Goal: Task Accomplishment & Management: Manage account settings

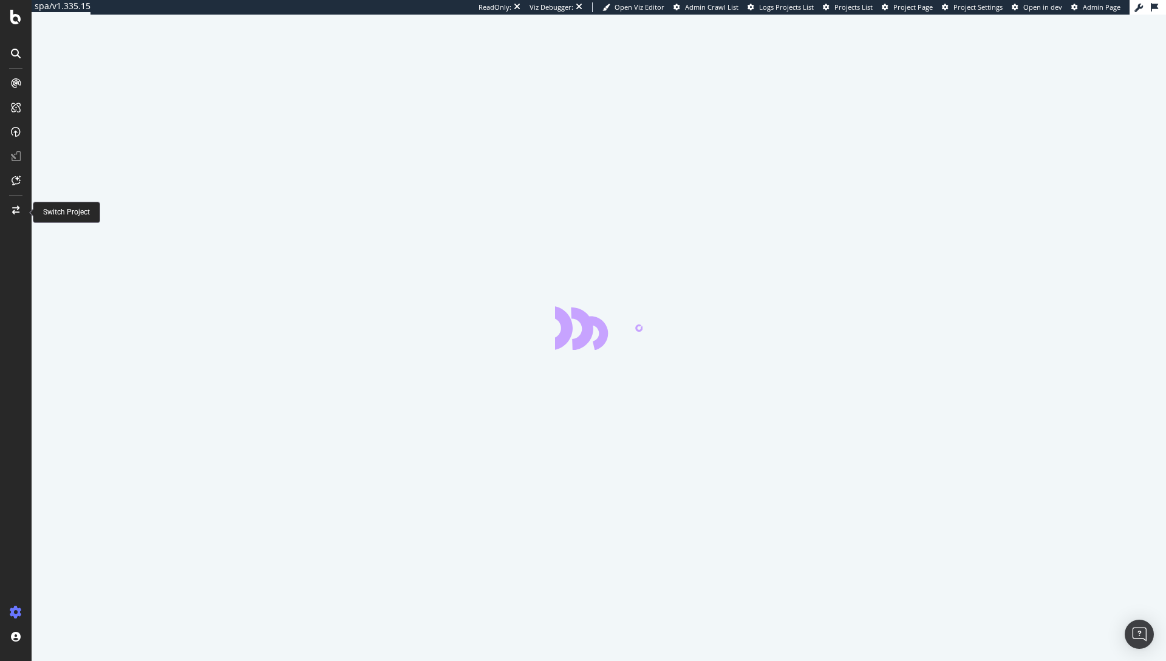
click at [13, 211] on icon at bounding box center [15, 210] width 7 height 9
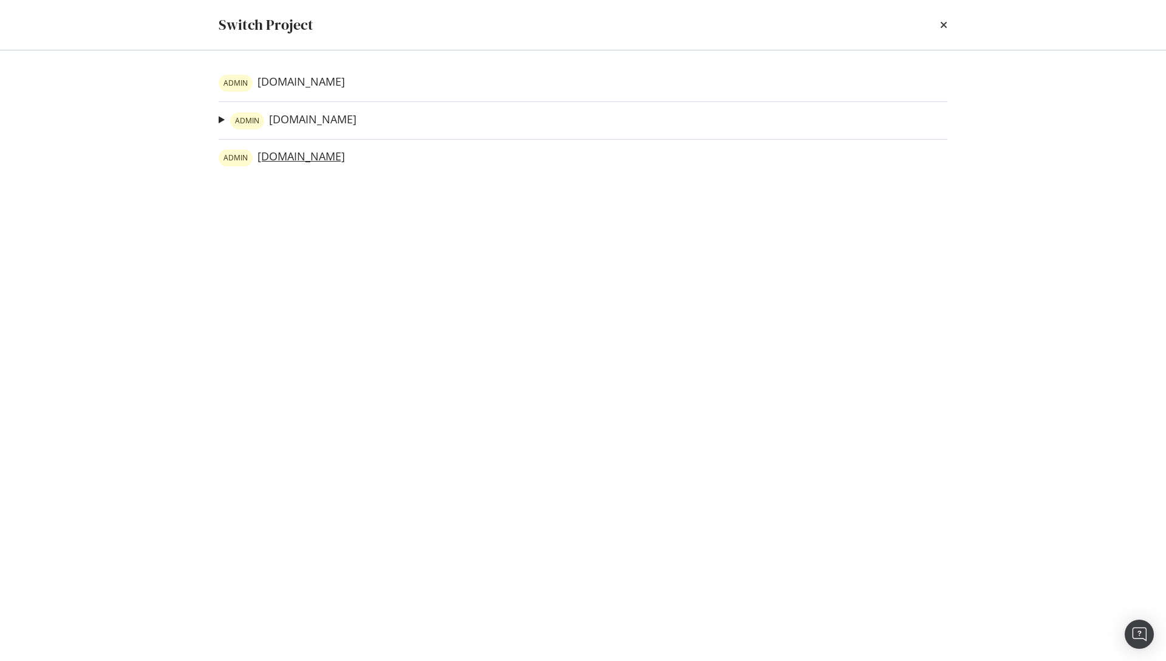
click at [292, 157] on link "ADMIN [DOMAIN_NAME]" at bounding box center [282, 157] width 126 height 17
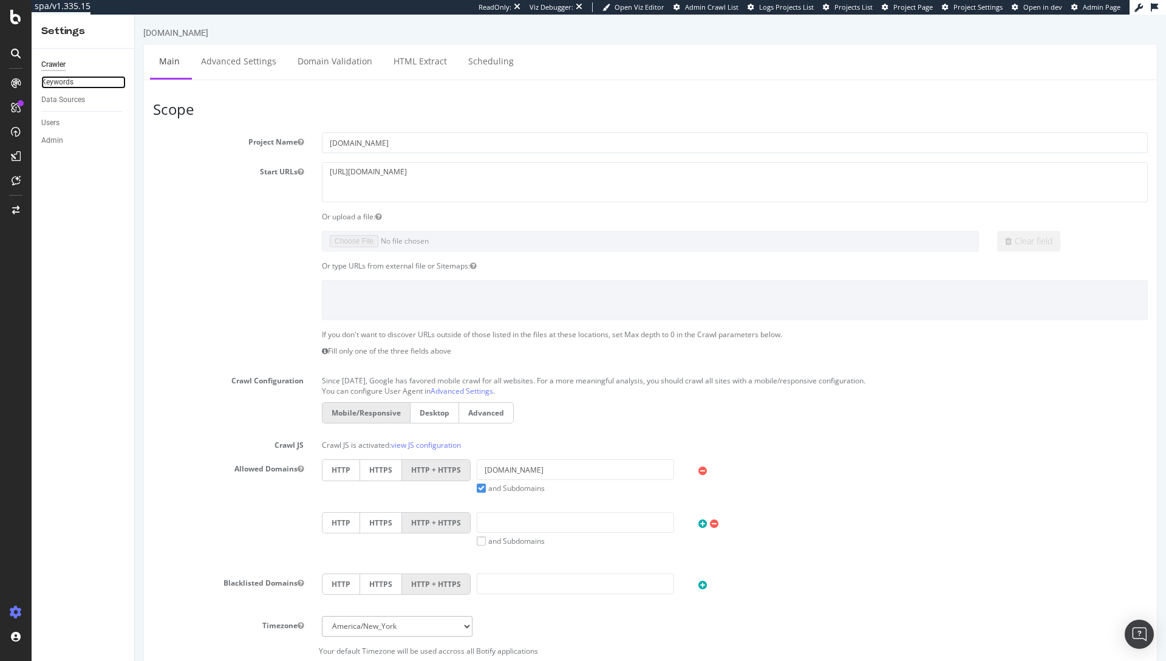
click at [75, 83] on link "Keywords" at bounding box center [83, 82] width 84 height 13
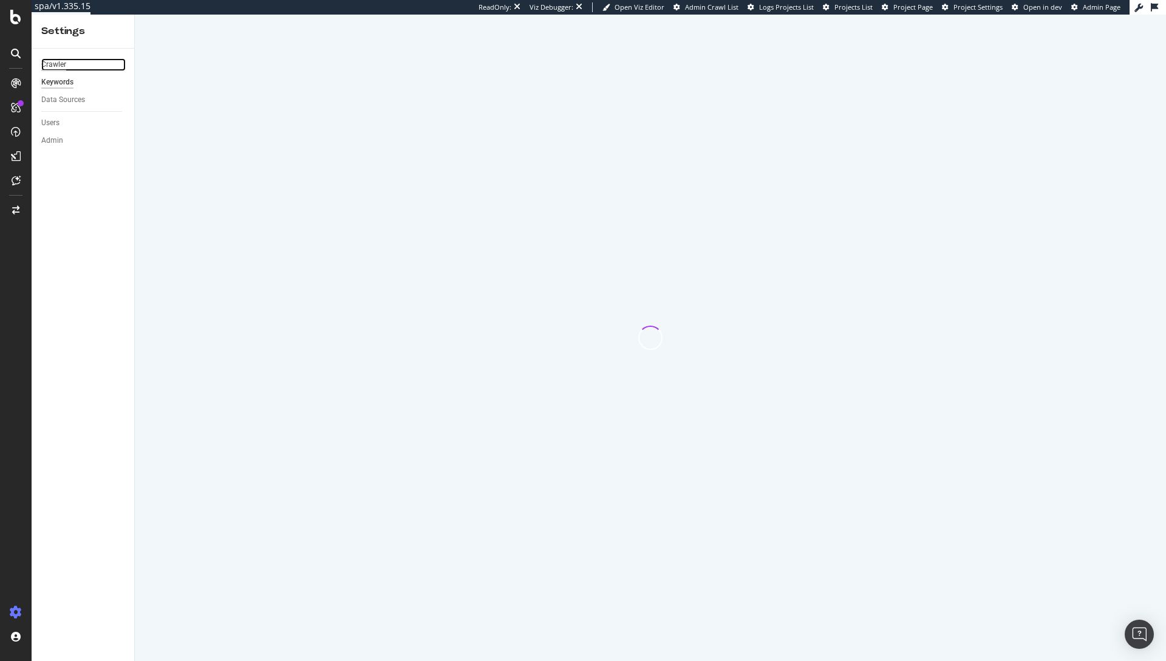
click at [53, 61] on div "Crawler" at bounding box center [53, 64] width 25 height 13
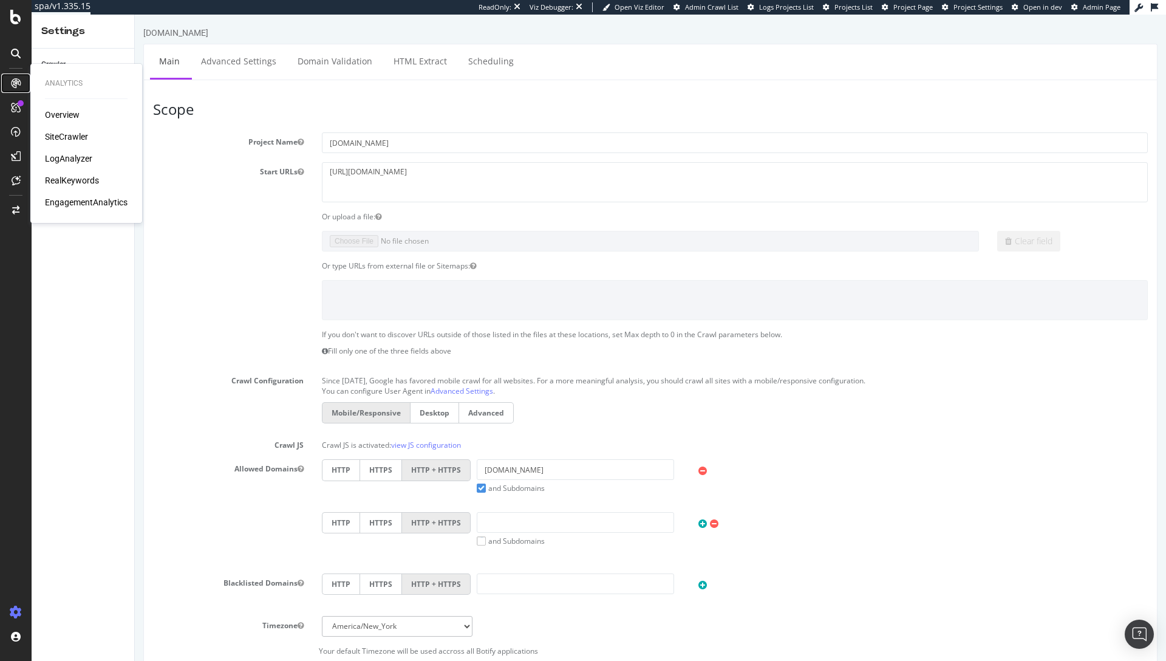
click at [17, 87] on icon at bounding box center [16, 83] width 10 height 10
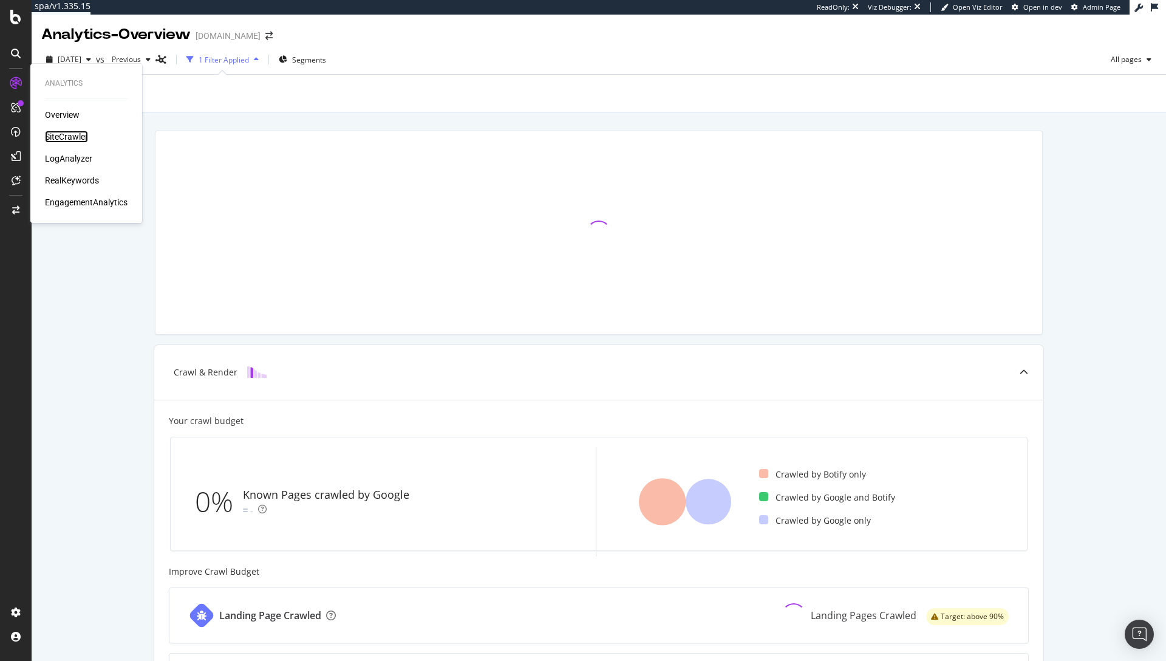
click at [63, 133] on div "SiteCrawler" at bounding box center [66, 137] width 43 height 12
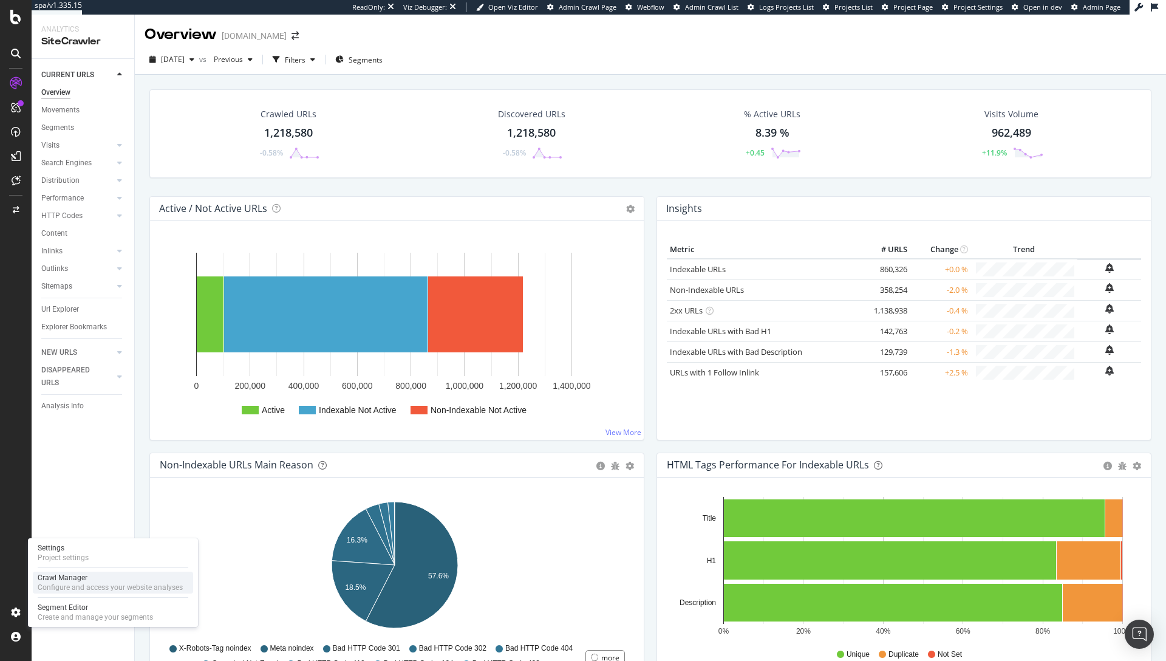
click at [55, 590] on div "Configure and access your website analyses" at bounding box center [110, 587] width 145 height 10
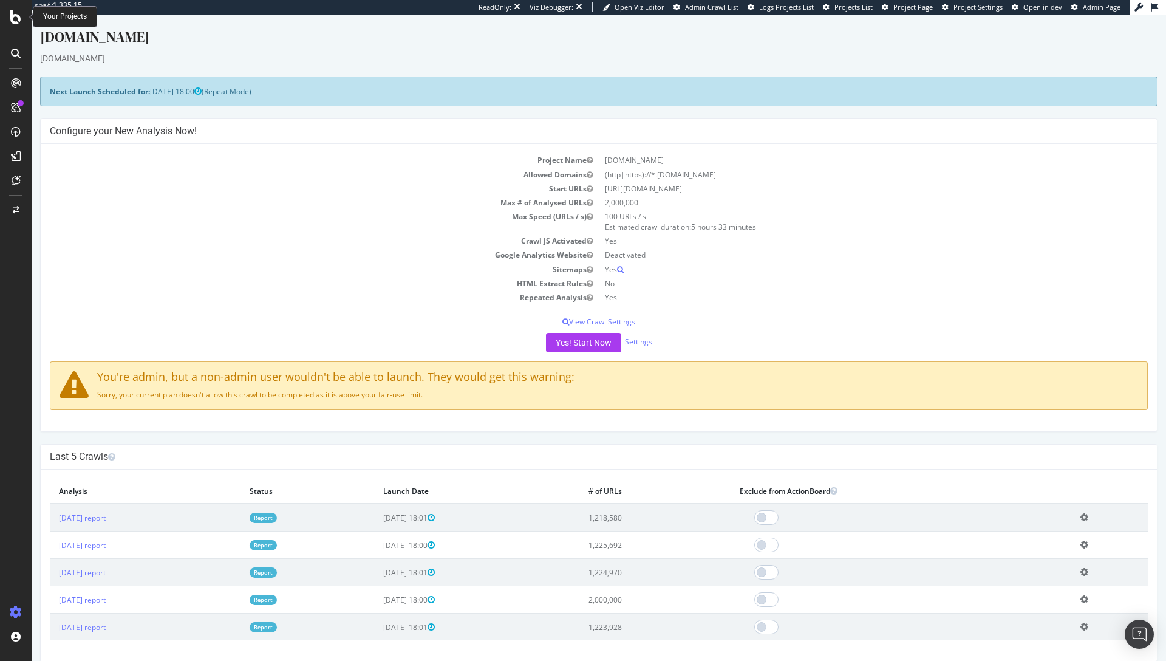
click at [15, 16] on icon at bounding box center [15, 17] width 11 height 15
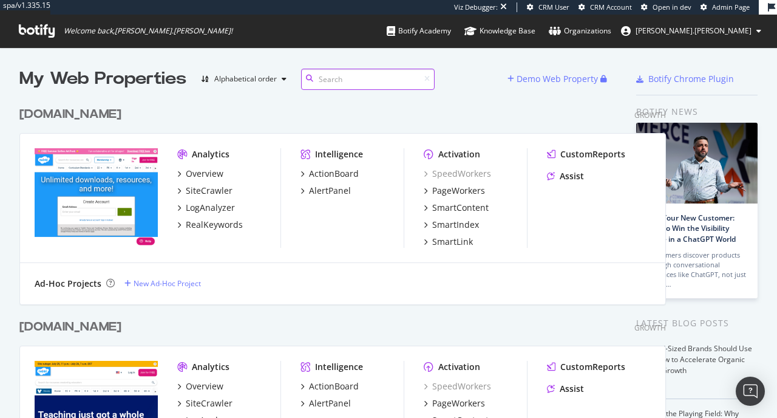
scroll to position [409, 759]
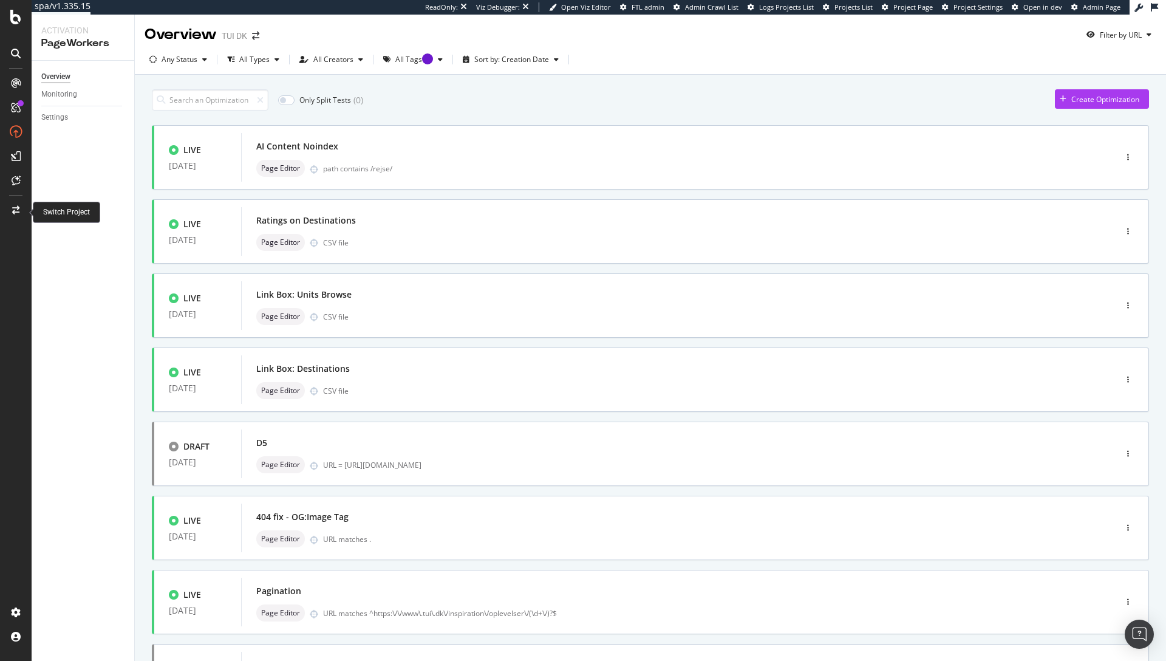
click at [19, 210] on icon at bounding box center [15, 210] width 7 height 9
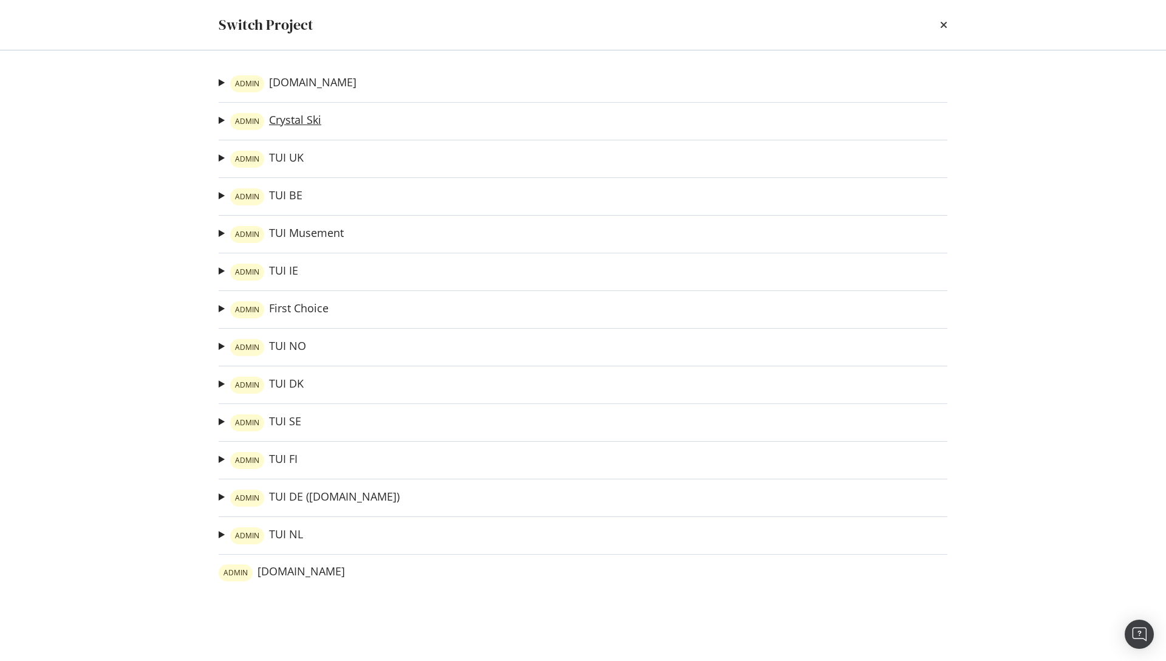
click at [282, 126] on link "ADMIN Crystal Ski" at bounding box center [275, 121] width 91 height 17
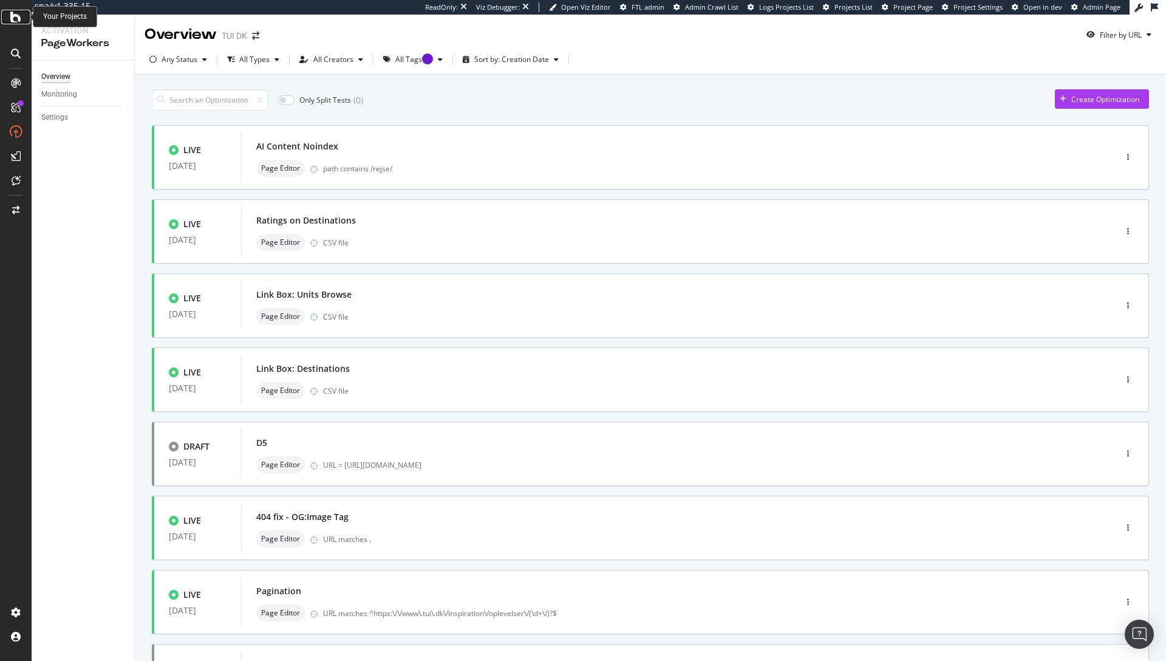
click at [9, 17] on div at bounding box center [15, 17] width 29 height 15
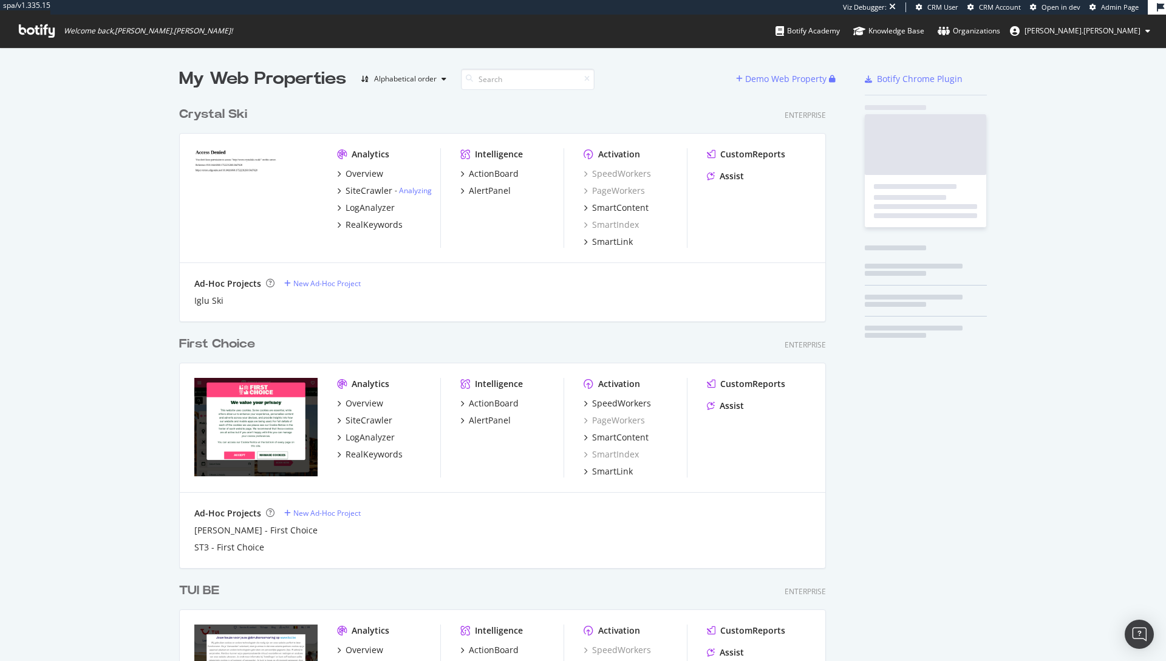
scroll to position [3525, 647]
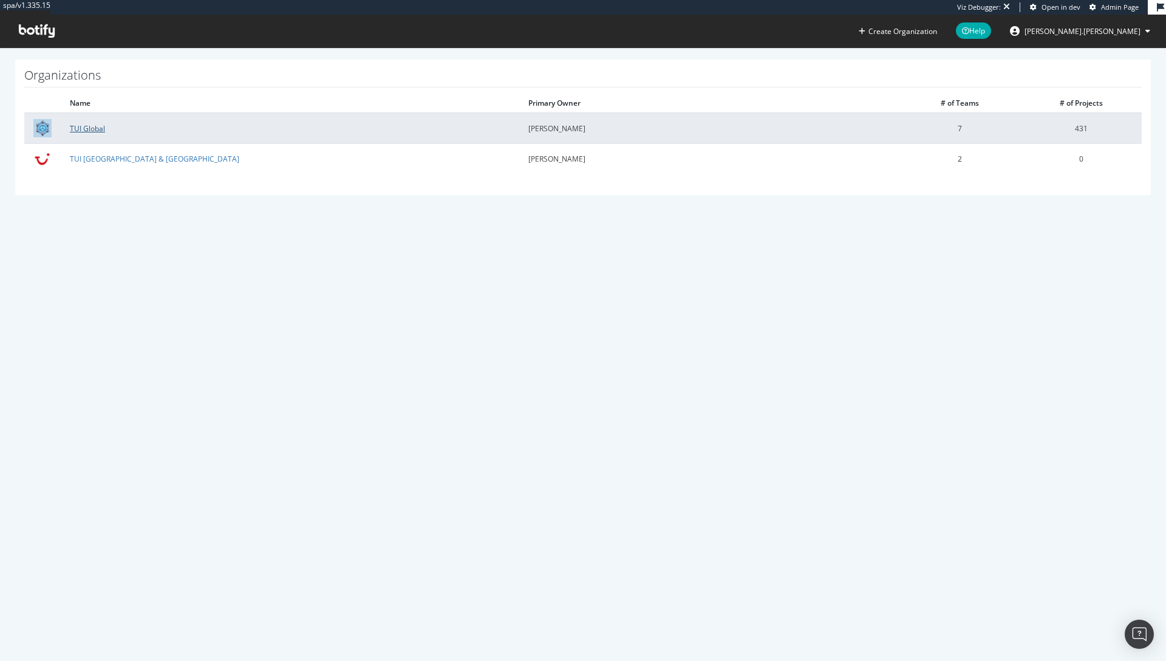
click at [91, 128] on link "TUI Global" at bounding box center [87, 128] width 35 height 10
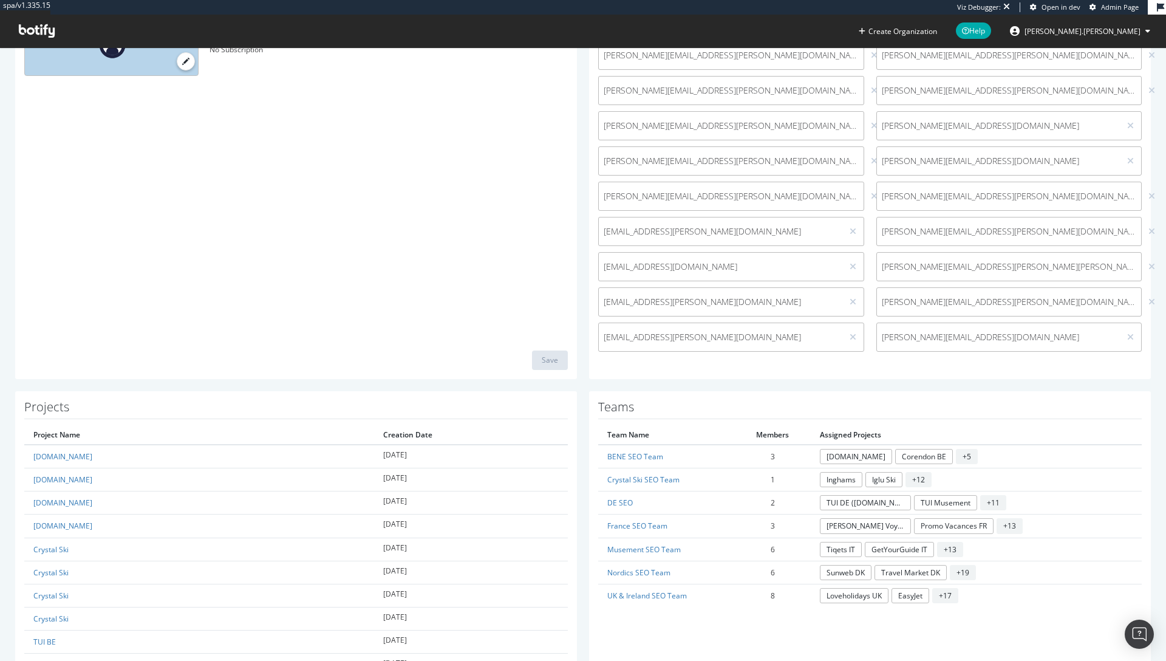
scroll to position [100, 0]
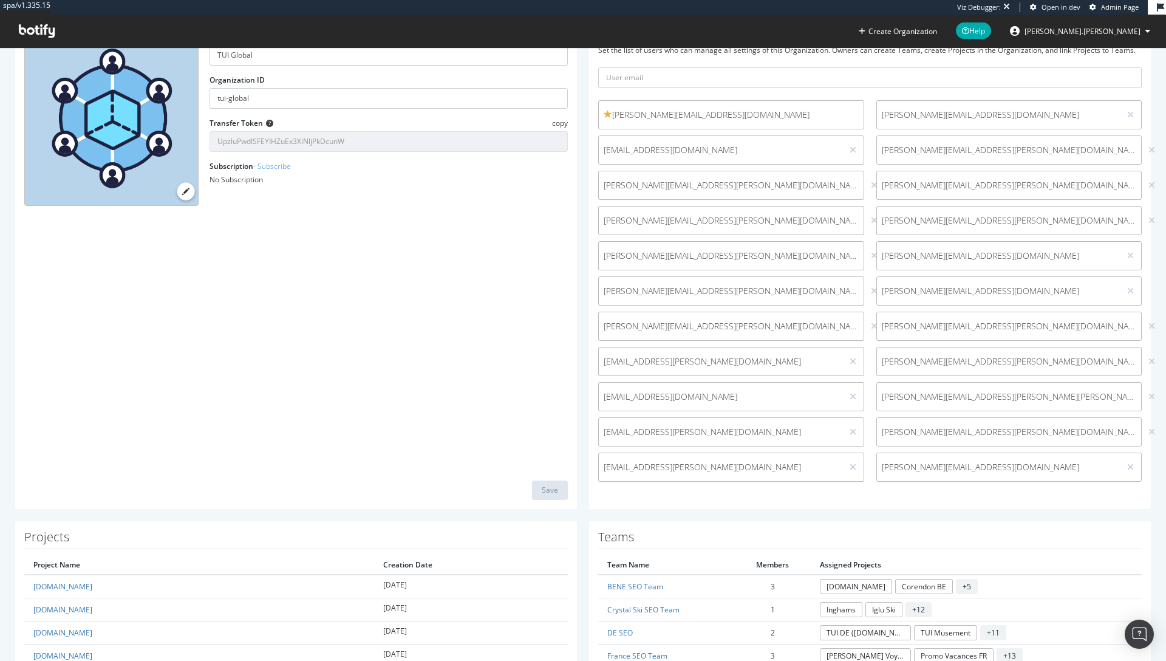
click at [369, 335] on div "Organization Name TUI Global Organization ID tui-global Transfer Token copy Upz…" at bounding box center [296, 253] width 562 height 511
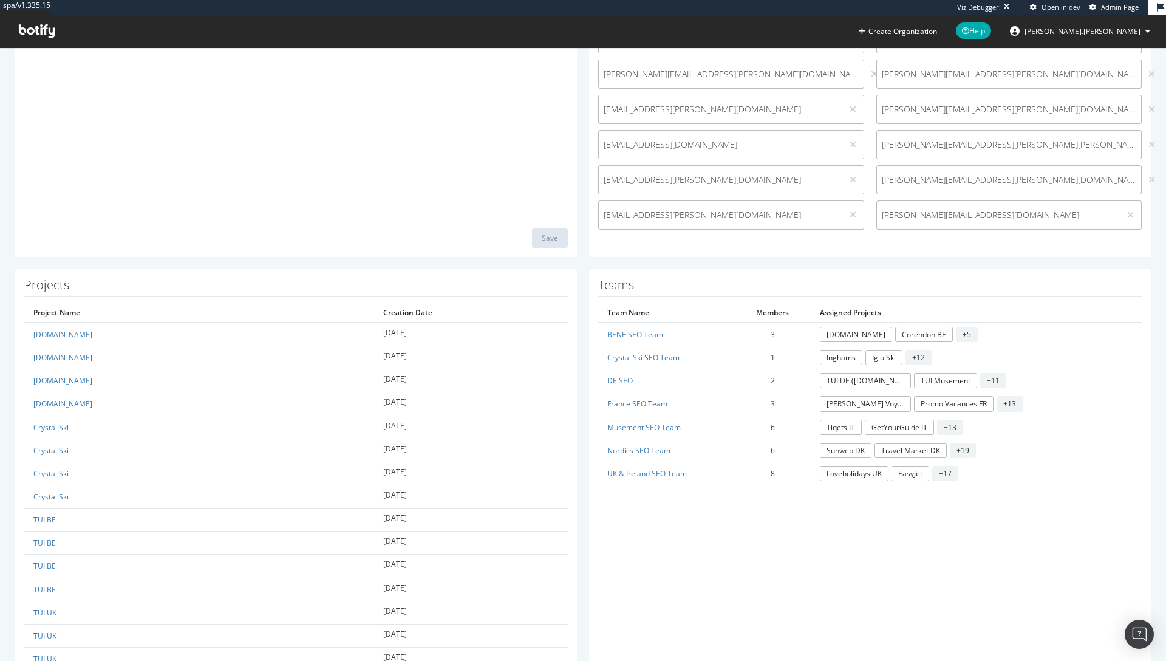
scroll to position [410, 0]
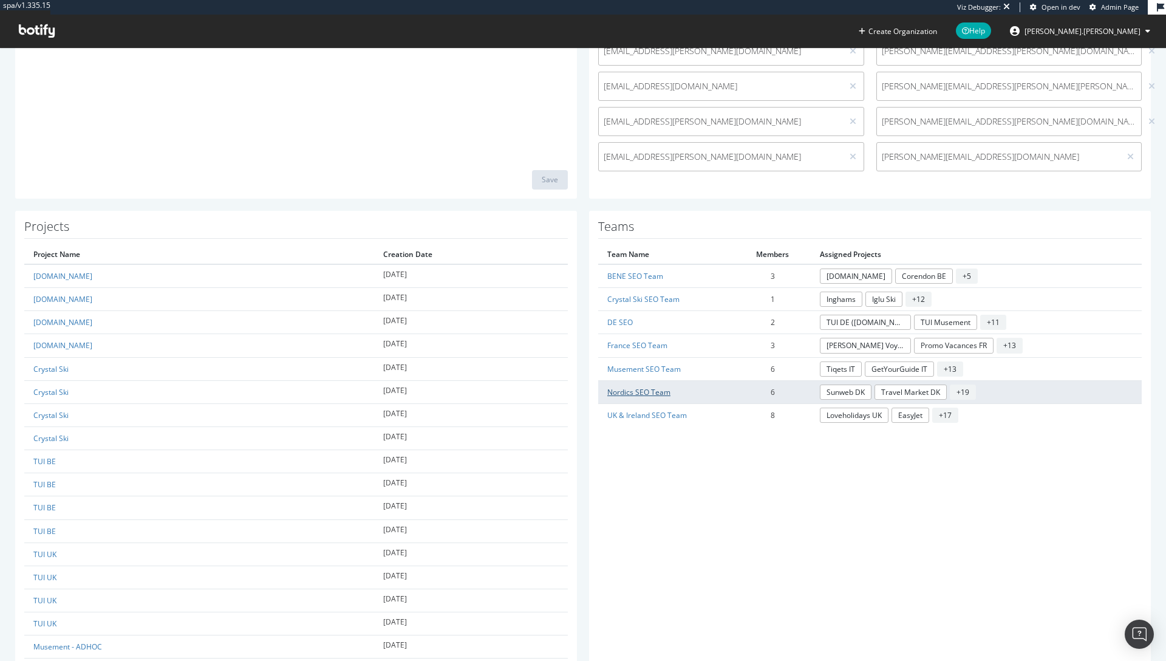
click at [634, 392] on link "Nordics SEO Team" at bounding box center [638, 392] width 63 height 10
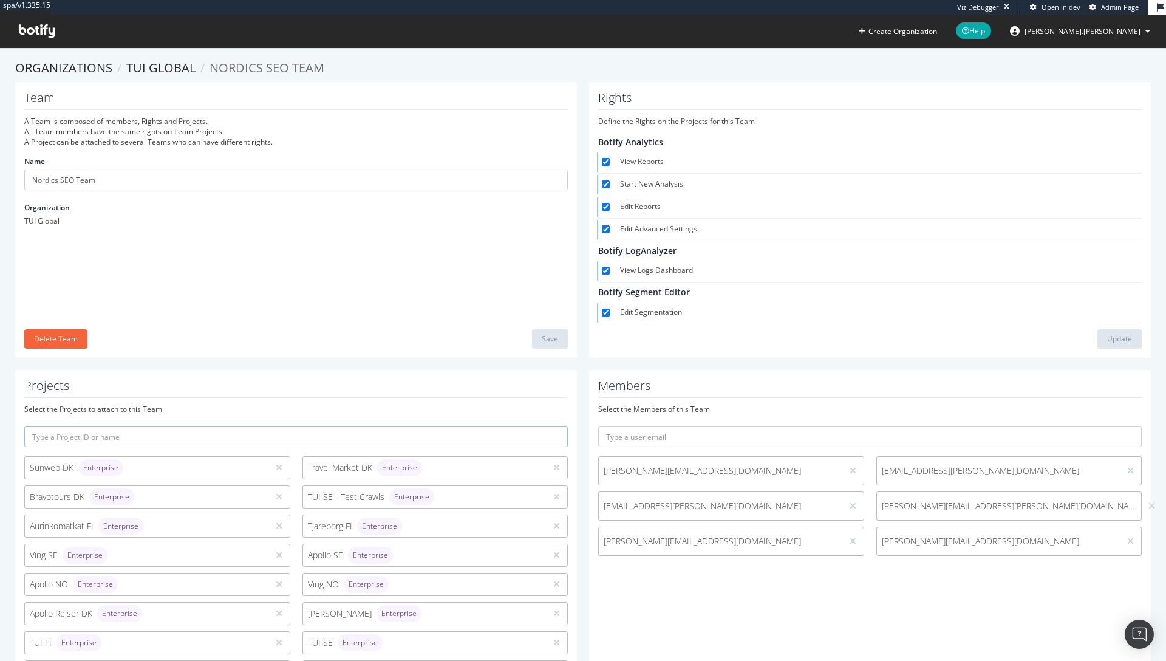
click at [767, 398] on div "Members Select the Members of this Team therese.haegermark@tui.se anja.alling@t…" at bounding box center [870, 590] width 562 height 440
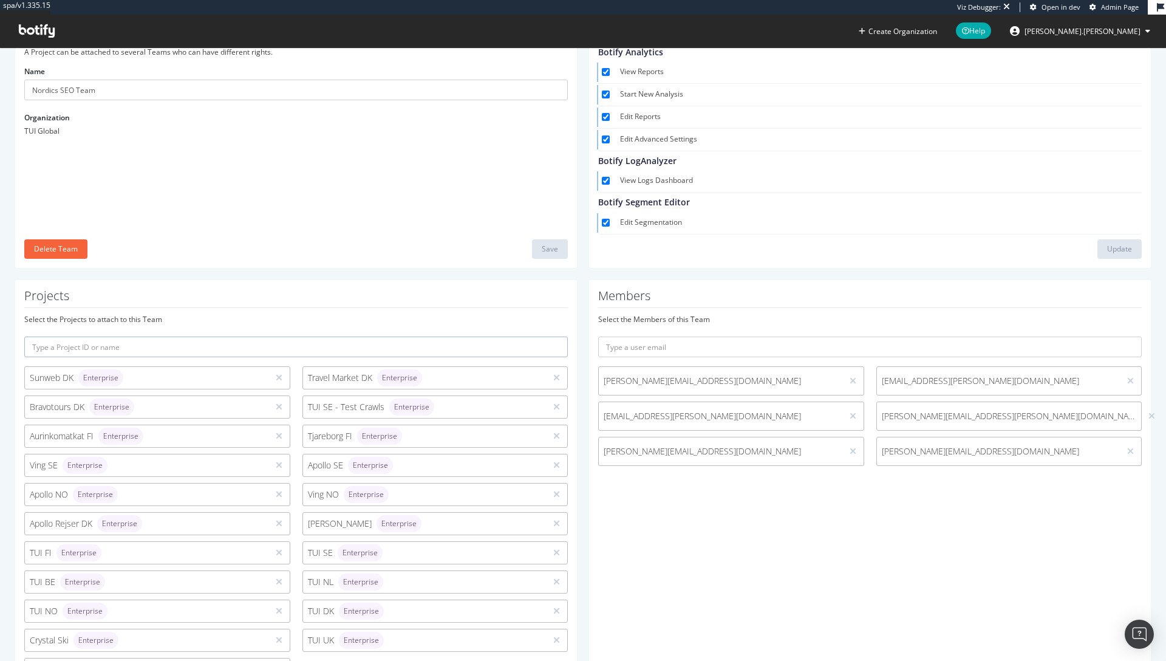
scroll to position [106, 0]
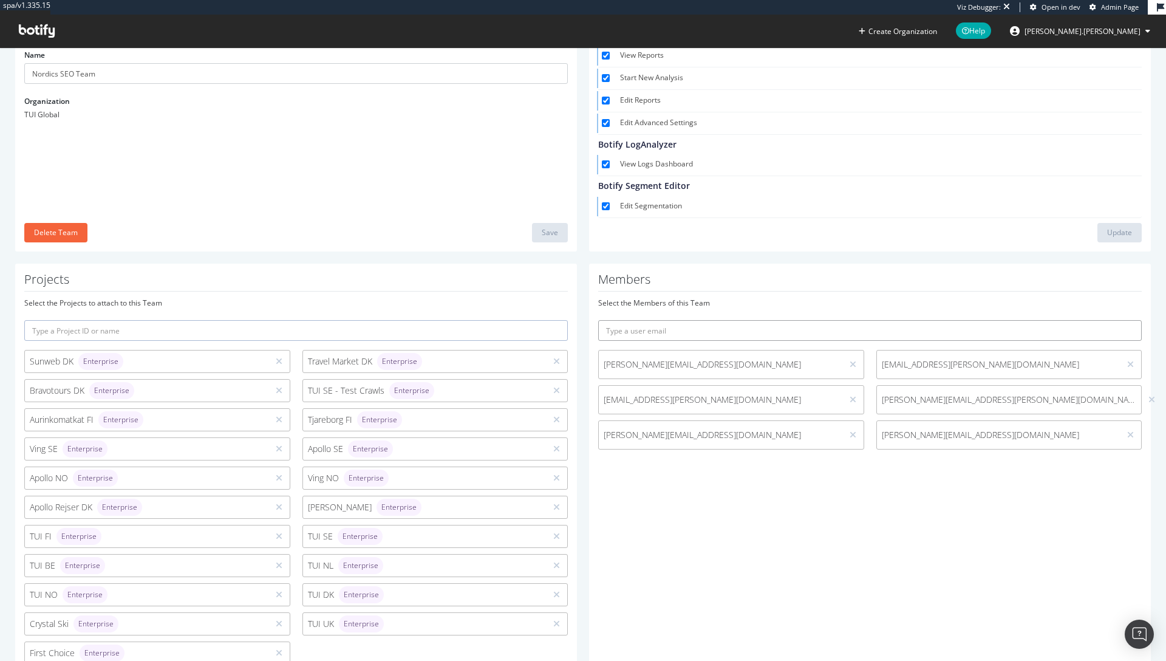
click at [796, 332] on input "text" at bounding box center [869, 330] width 543 height 21
click at [632, 333] on input "trine" at bounding box center [869, 330] width 543 height 21
paste input ".wang@tui.no"
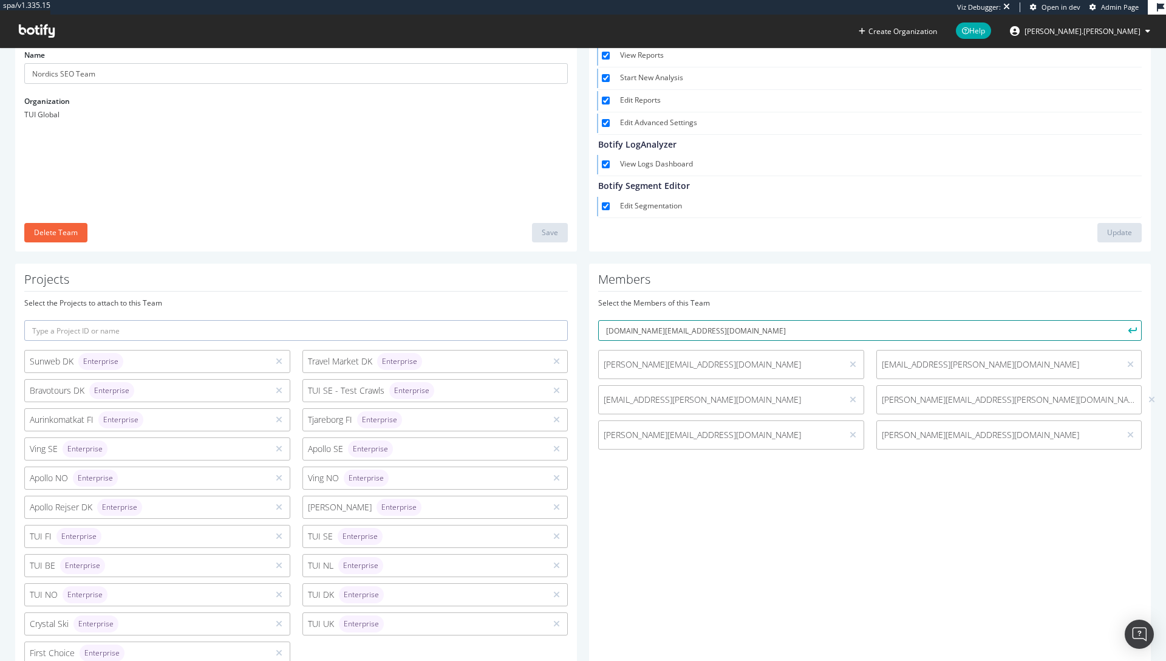
type input "trine.wang@tui.no"
click at [1128, 331] on icon "submit" at bounding box center [1132, 330] width 9 height 7
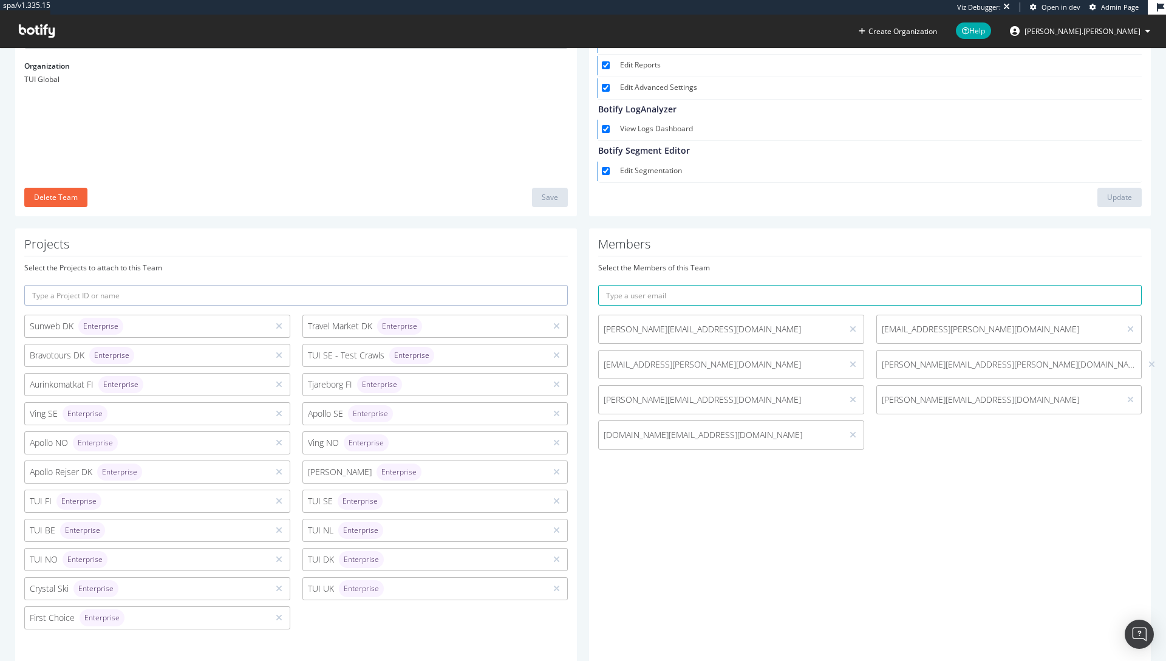
scroll to position [174, 0]
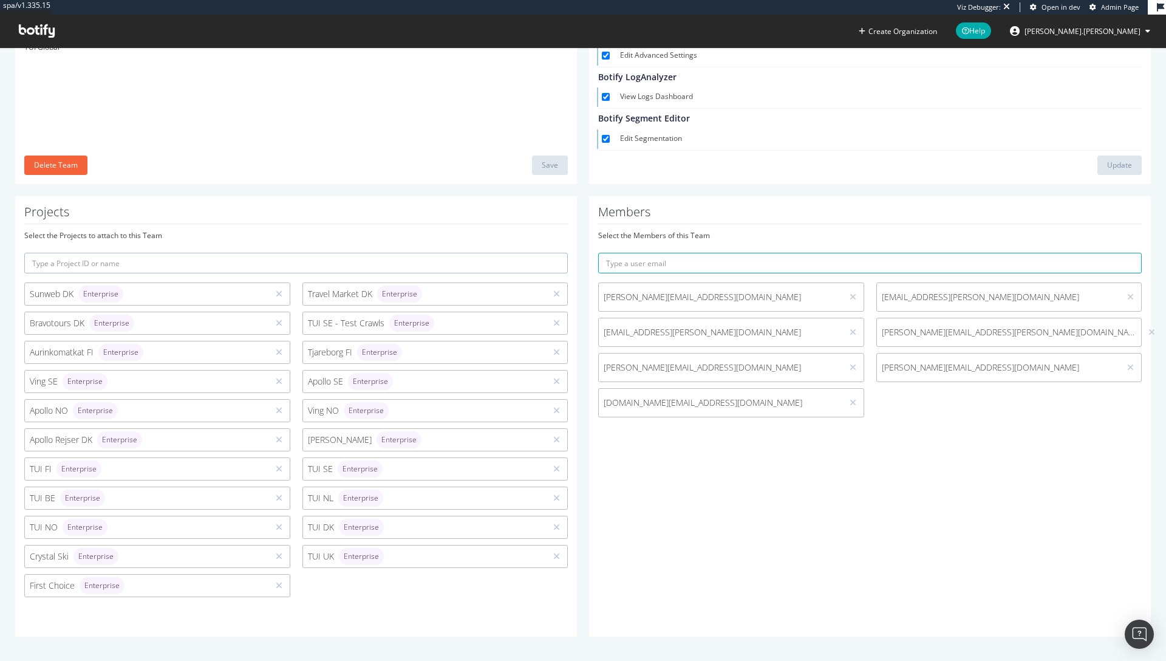
click at [972, 527] on div "Members Select the Members of this Team therese.haegermark@tui.se anja.alling@t…" at bounding box center [870, 416] width 562 height 440
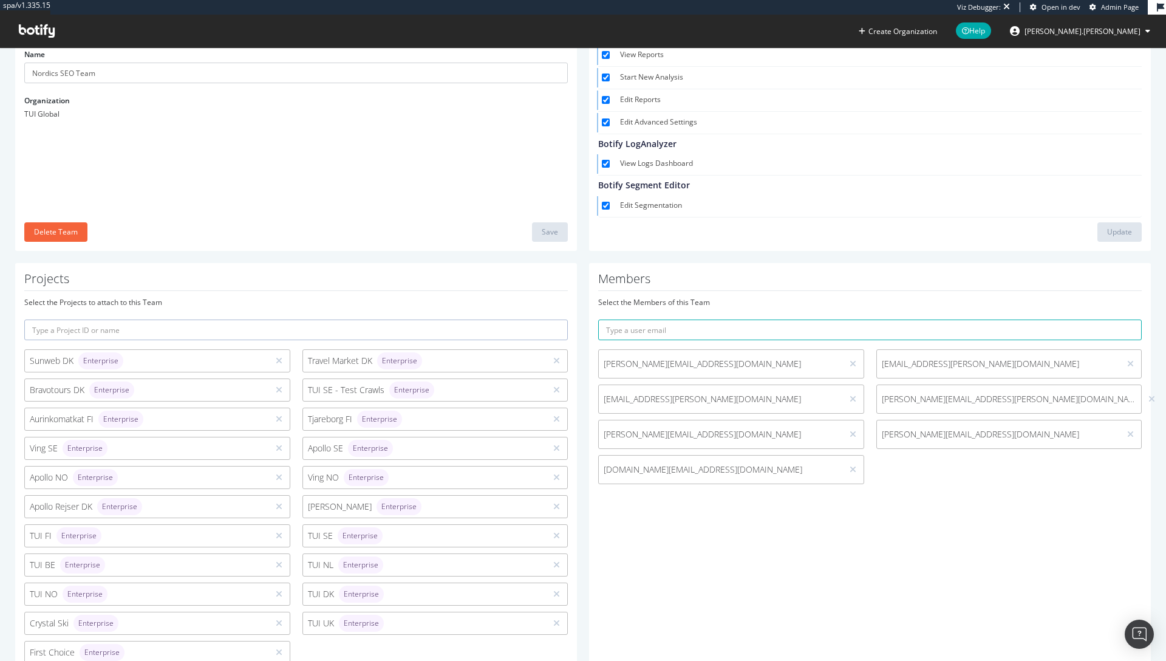
scroll to position [0, 0]
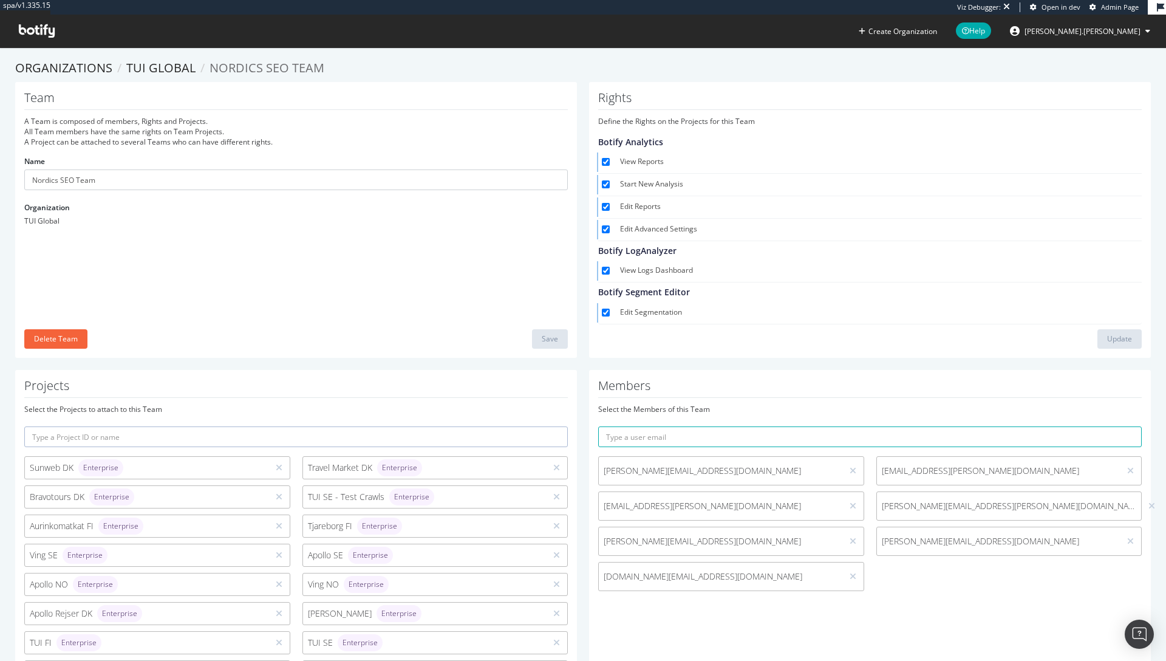
click at [36, 33] on icon at bounding box center [37, 30] width 36 height 13
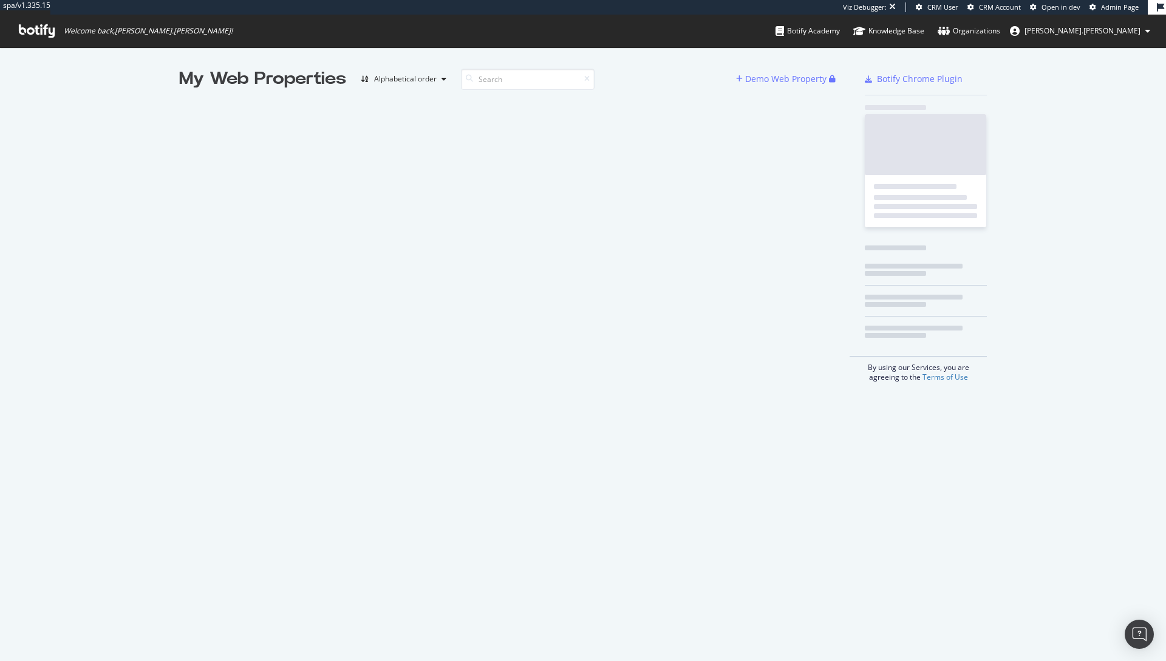
scroll to position [652, 1148]
